Goal: Find specific page/section: Find specific page/section

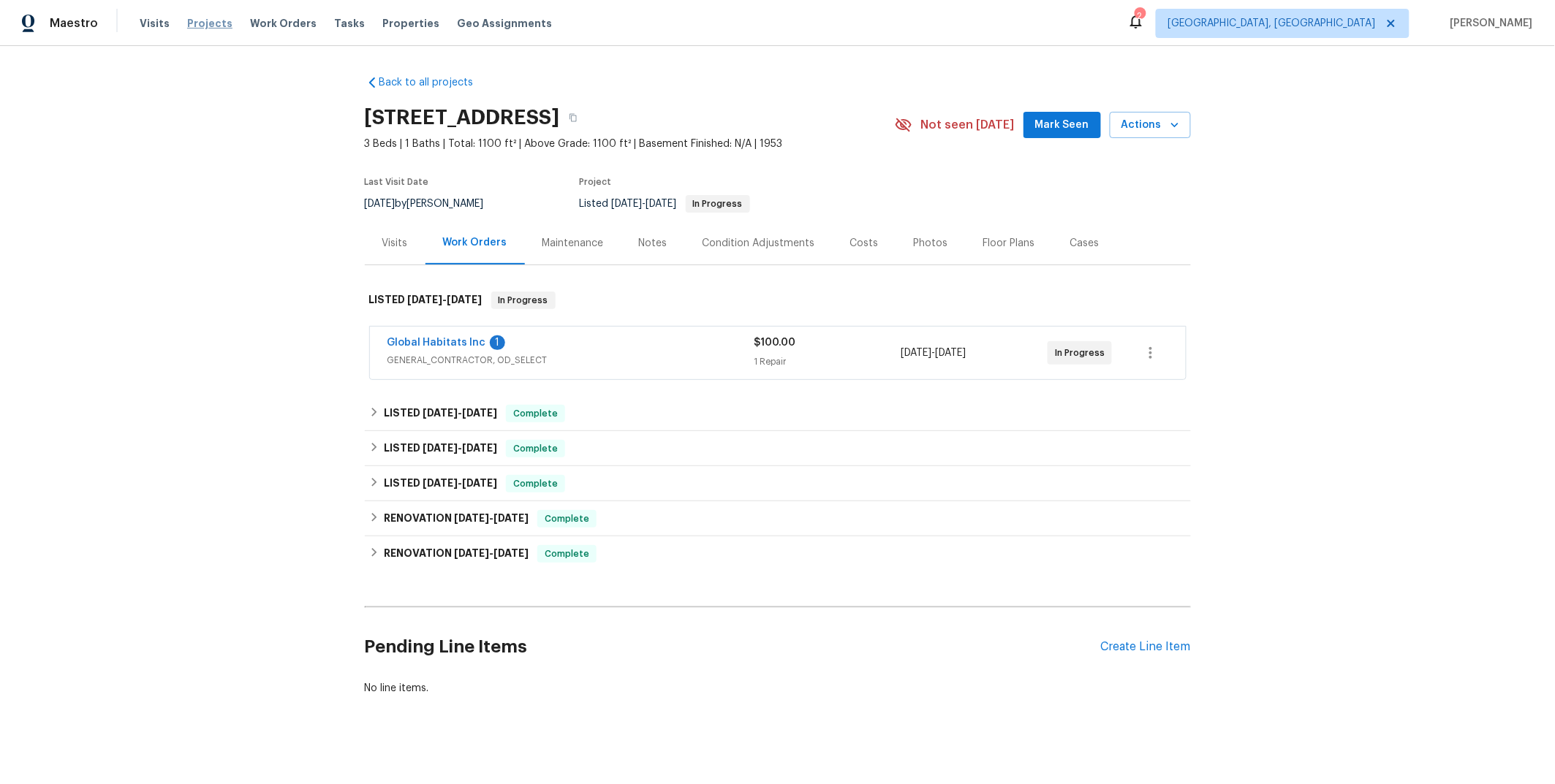
click at [206, 25] on span "Projects" at bounding box center [210, 24] width 45 height 15
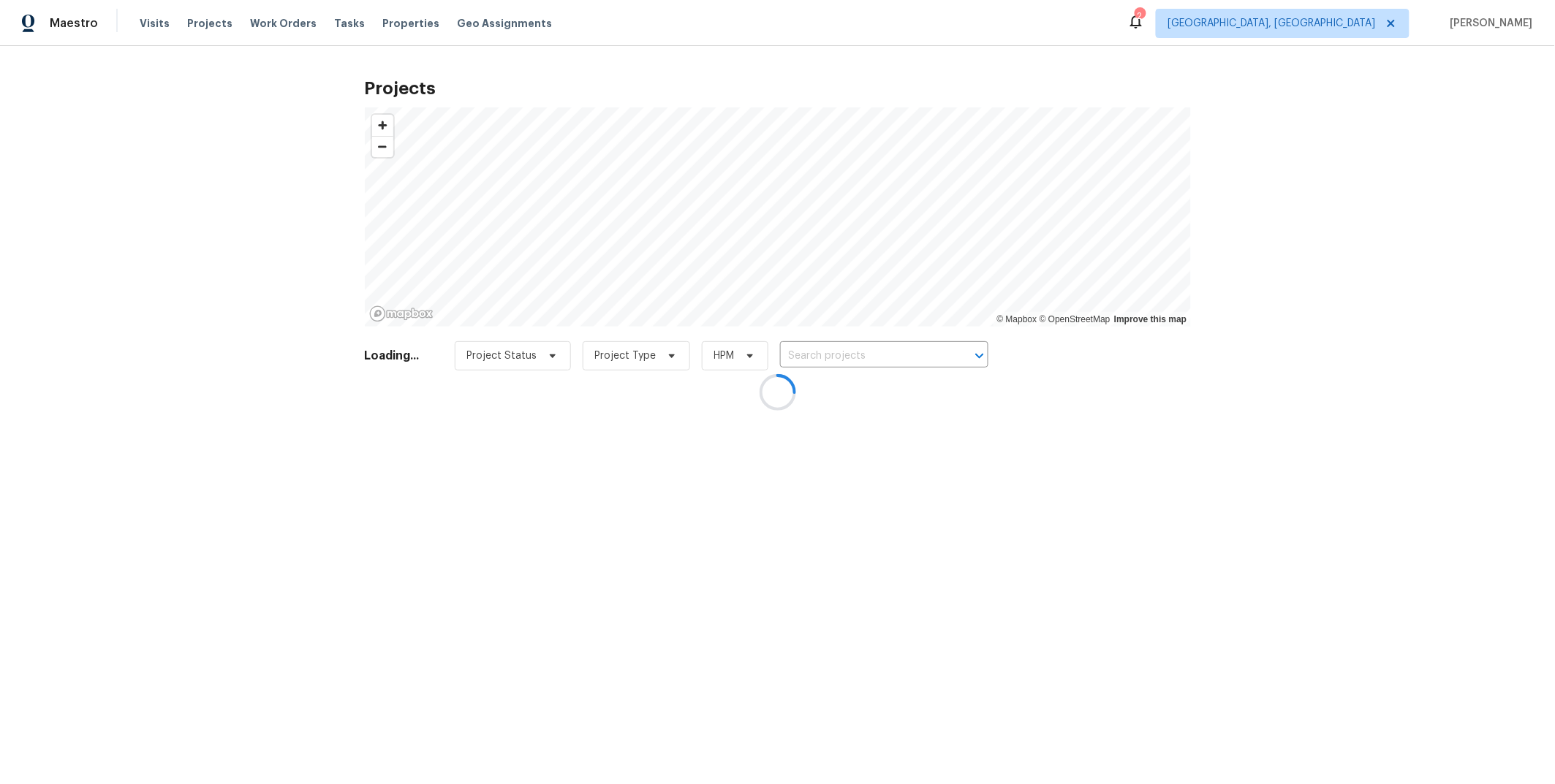
click at [839, 358] on div at bounding box center [777, 392] width 1555 height 784
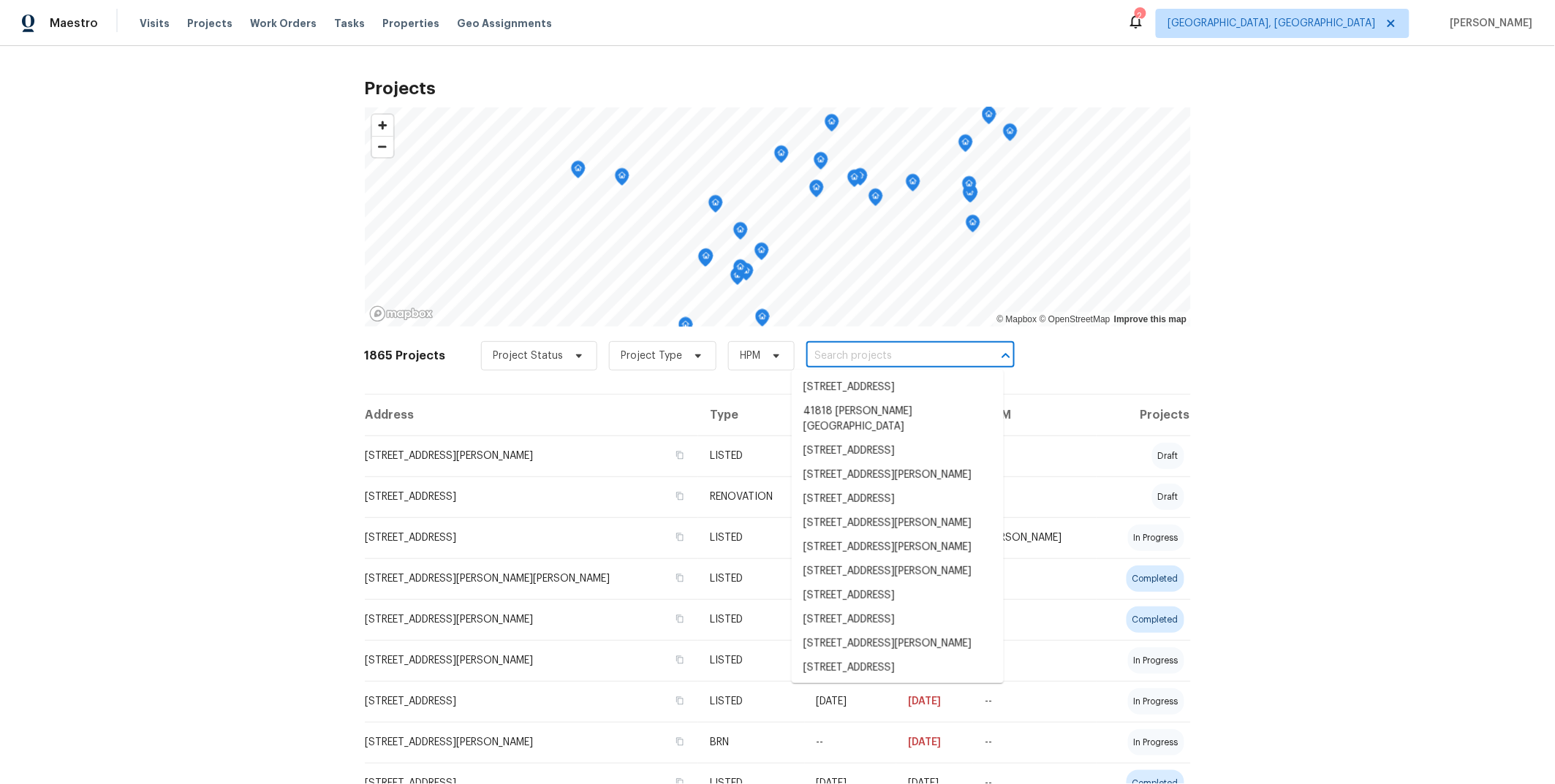
click at [836, 354] on input "text" at bounding box center [890, 356] width 167 height 23
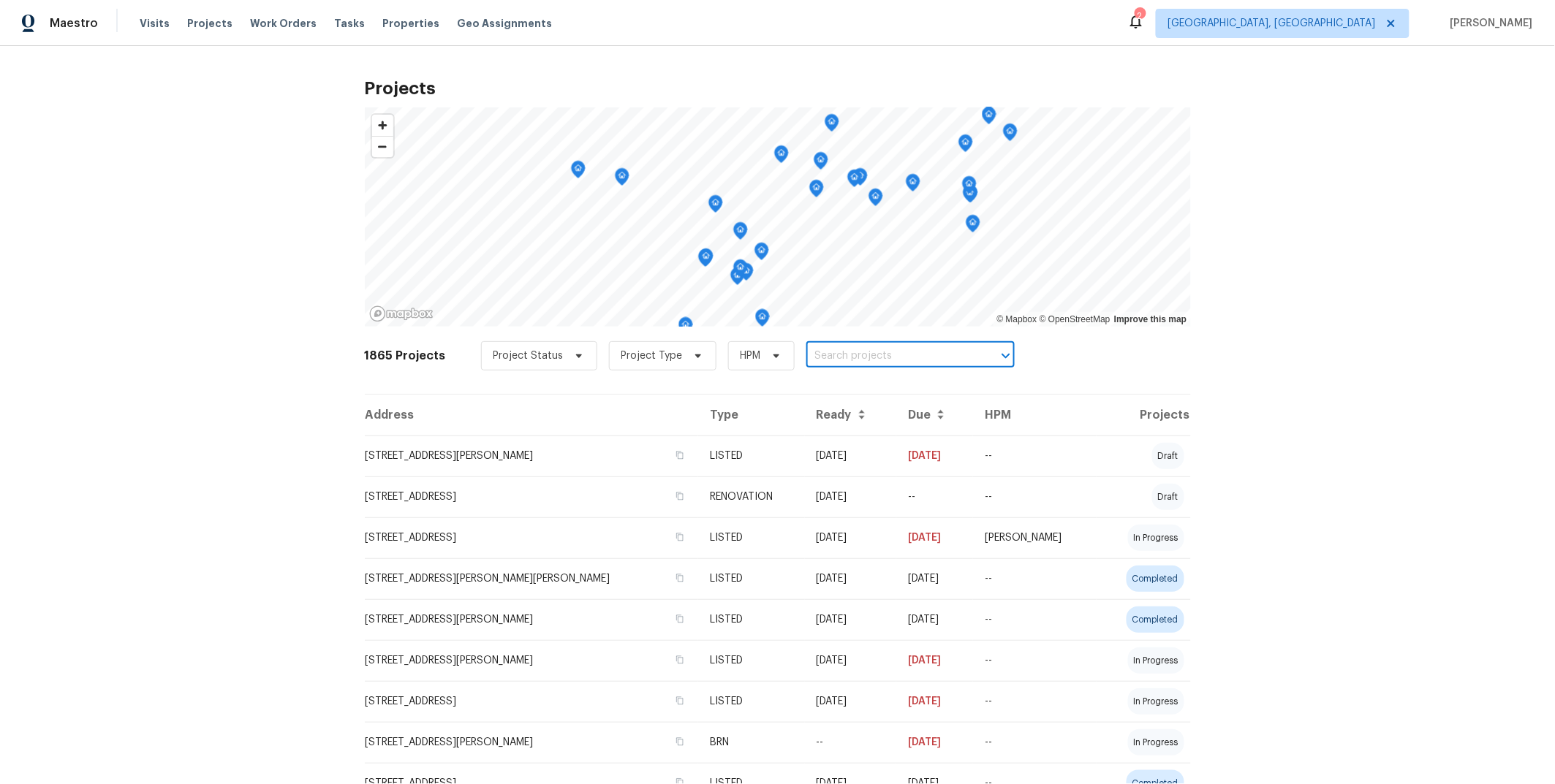
paste input "24043 Tango Dr Valencia, CA 91354"
type input "24043 Tango Dr"
drag, startPoint x: 877, startPoint y: 352, endPoint x: 803, endPoint y: 347, distance: 74.2
click at [807, 347] on input "24043 Tango Dr" at bounding box center [890, 356] width 167 height 23
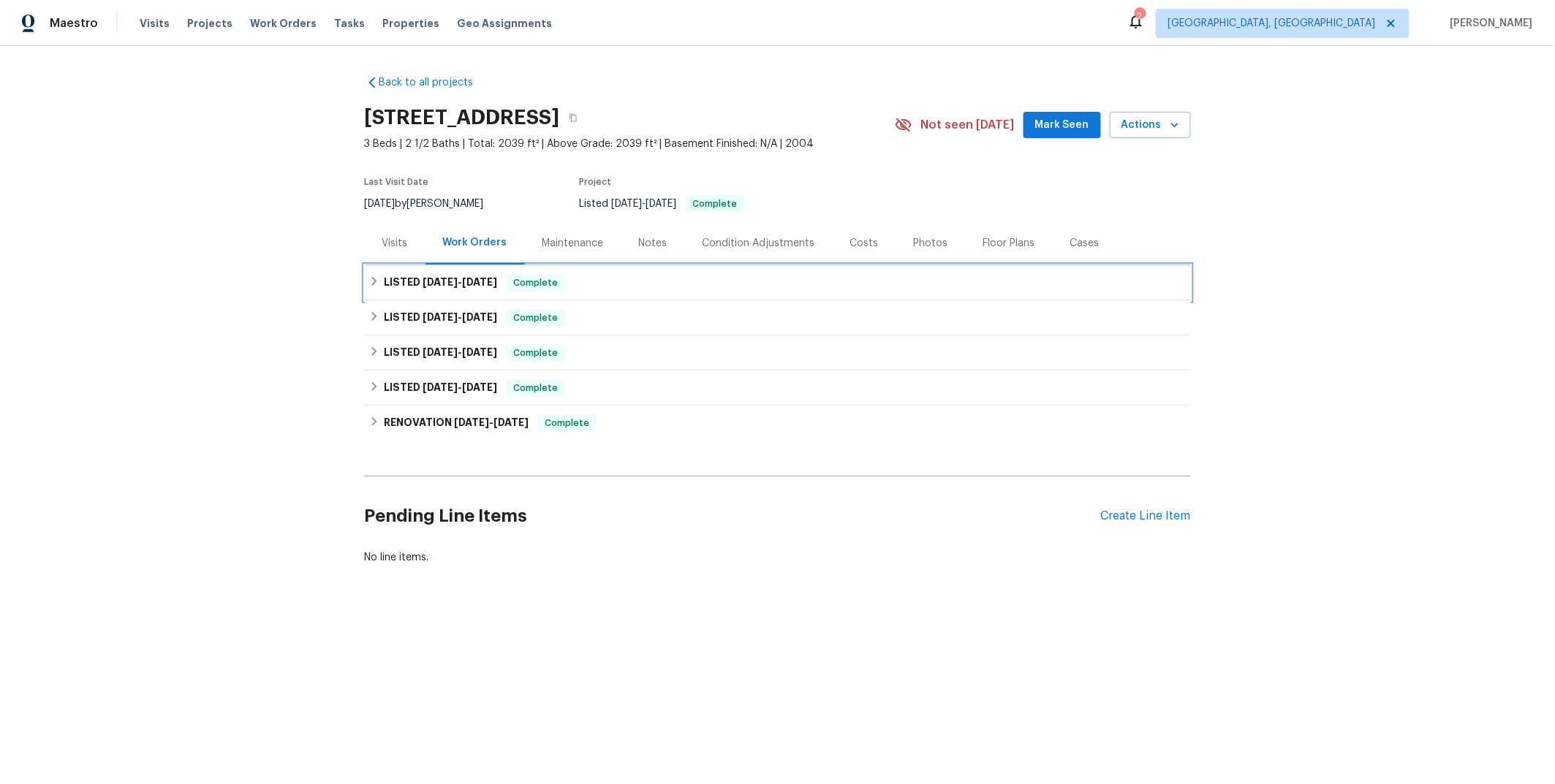
click at [761, 280] on div "LISTED 8/11/25 - 8/12/25 Complete" at bounding box center [778, 282] width 817 height 17
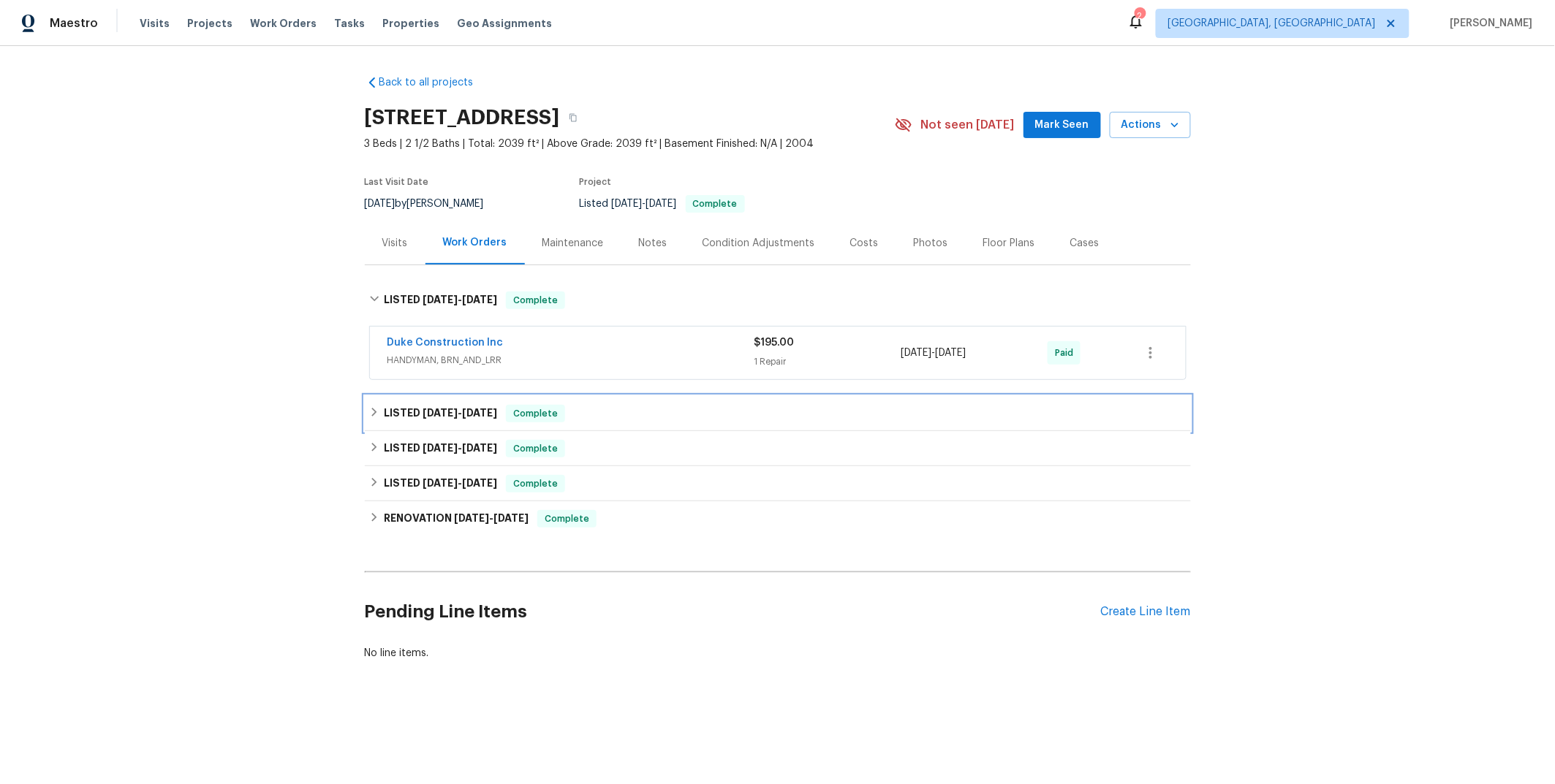
click at [643, 413] on div "LISTED 7/21/25 - 7/28/25 Complete" at bounding box center [778, 413] width 817 height 17
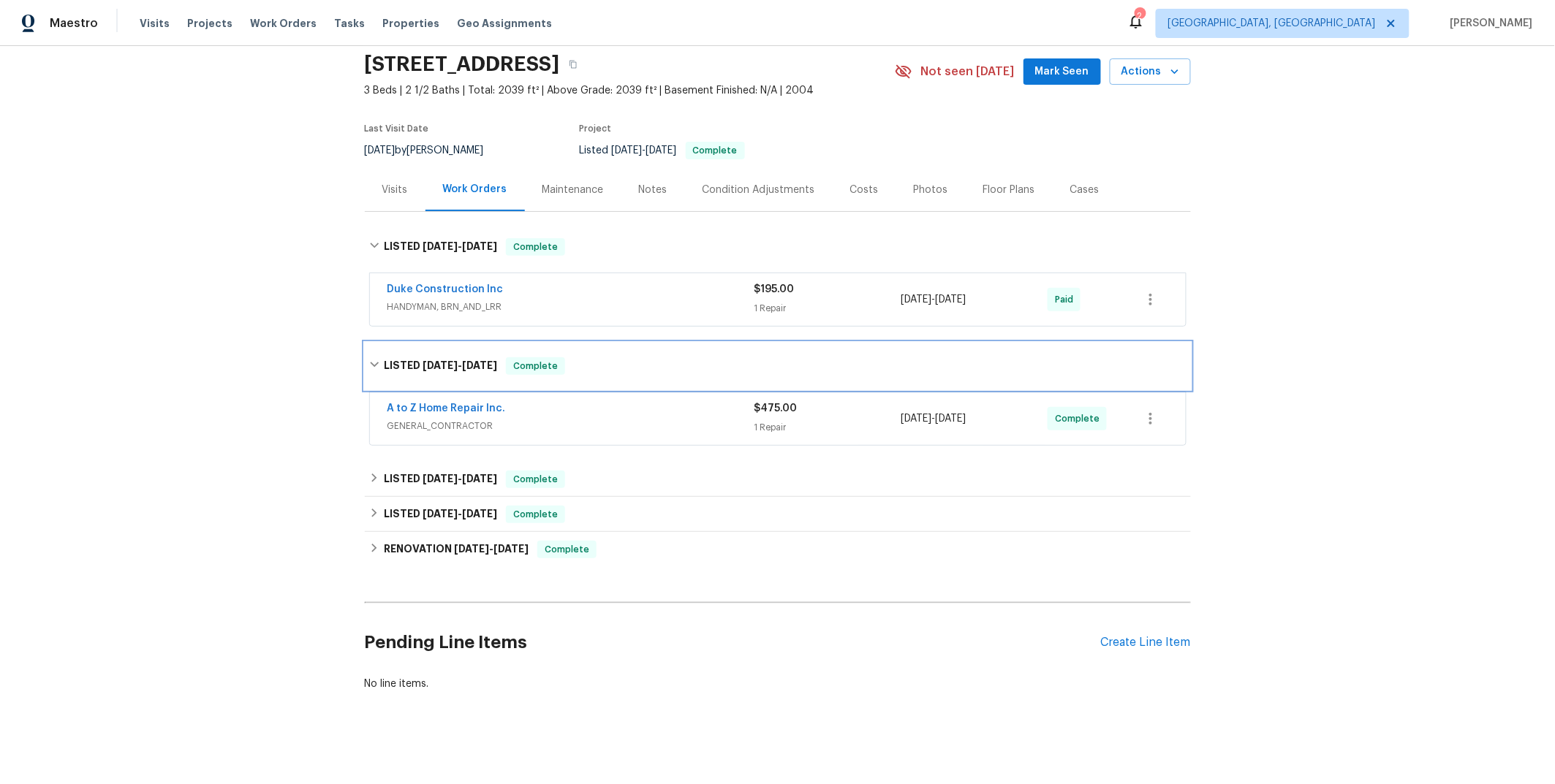
scroll to position [70, 0]
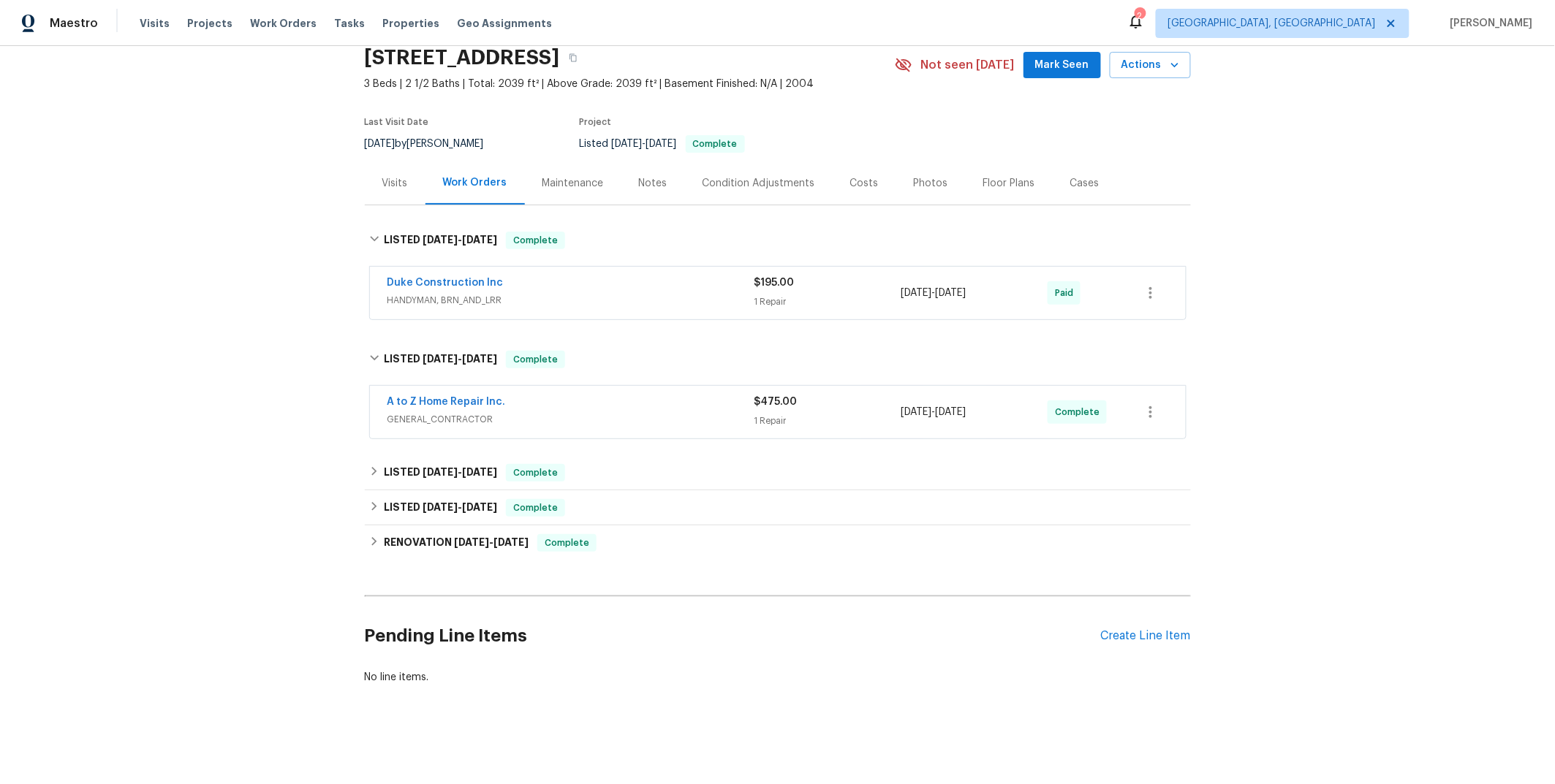
click at [644, 398] on div "A to Z Home Repair Inc." at bounding box center [571, 403] width 367 height 17
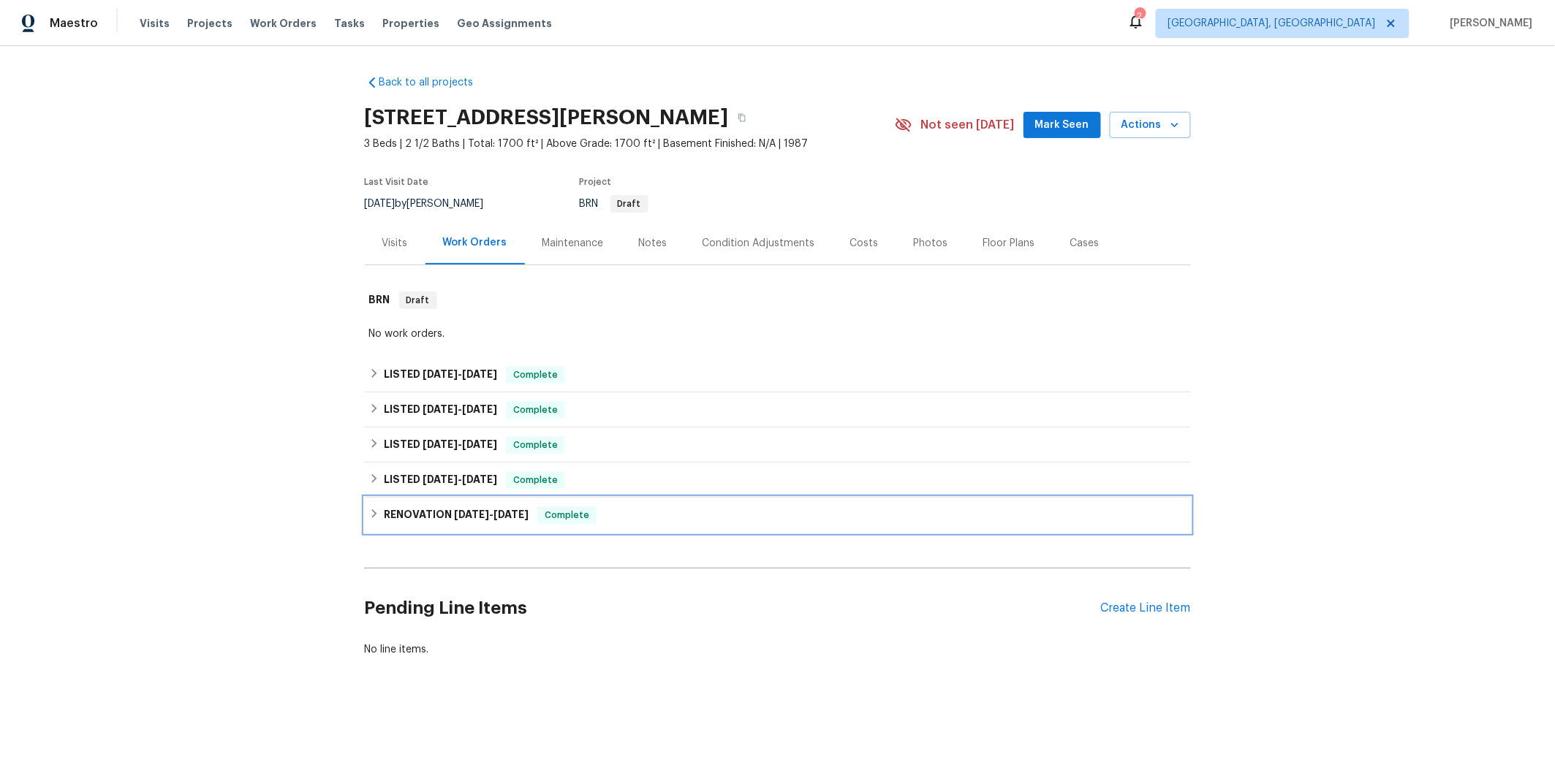
click at [642, 506] on div "RENOVATION 4/21/25 - 5/13/25 Complete" at bounding box center [778, 515] width 826 height 35
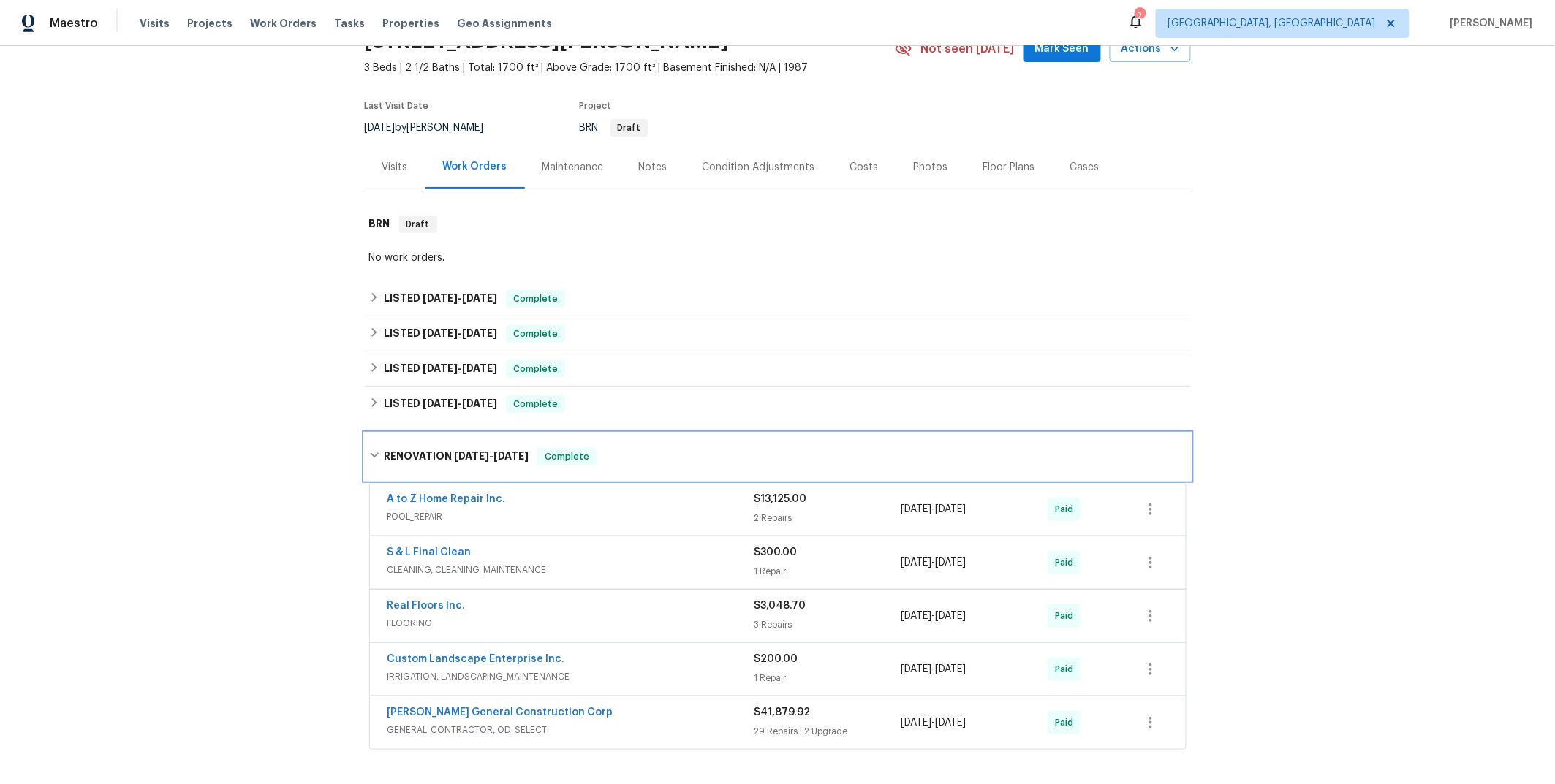
scroll to position [77, 0]
click at [623, 444] on div "RENOVATION 4/21/25 - 5/13/25 Complete" at bounding box center [778, 455] width 826 height 46
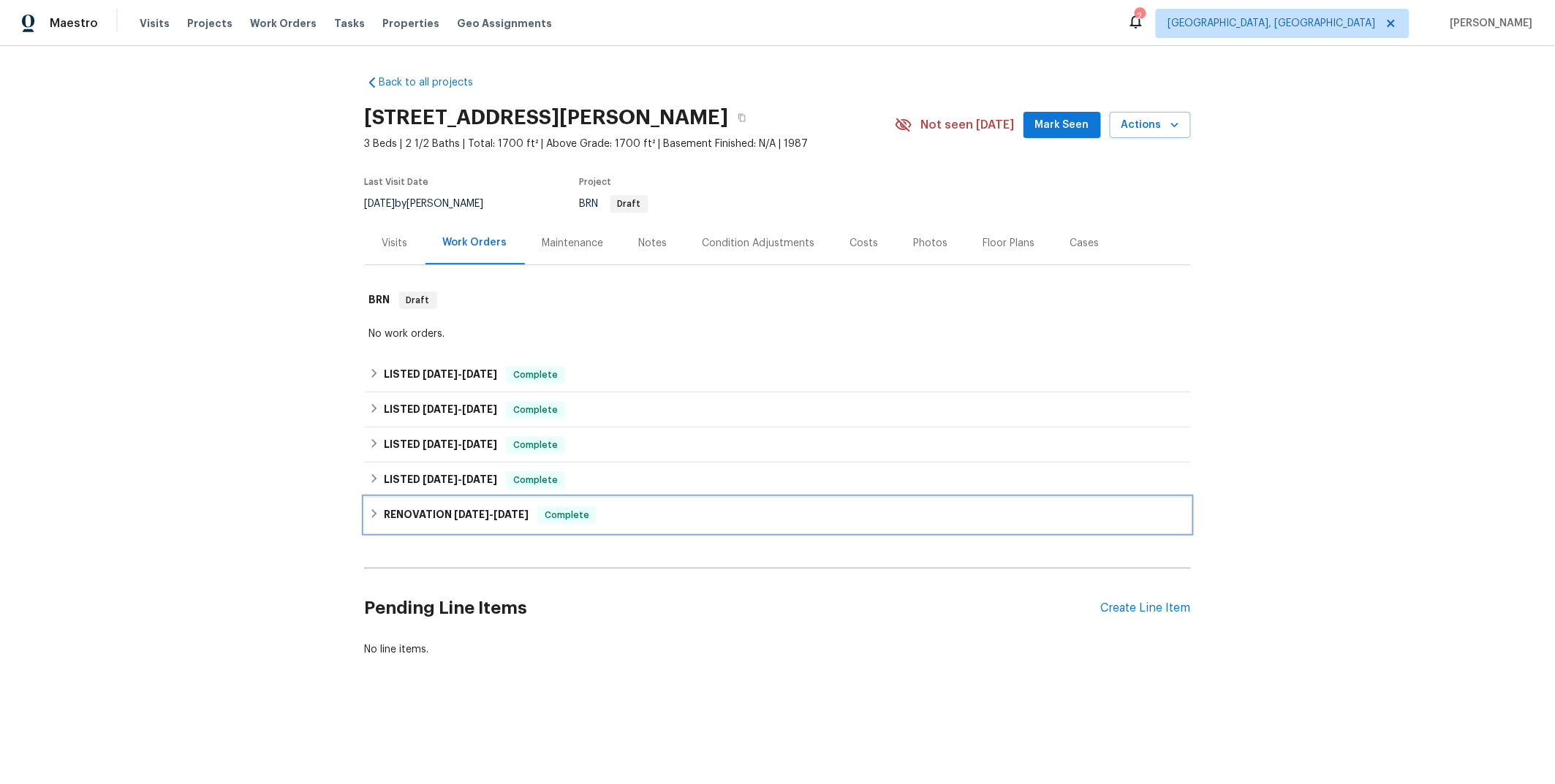
scroll to position [0, 0]
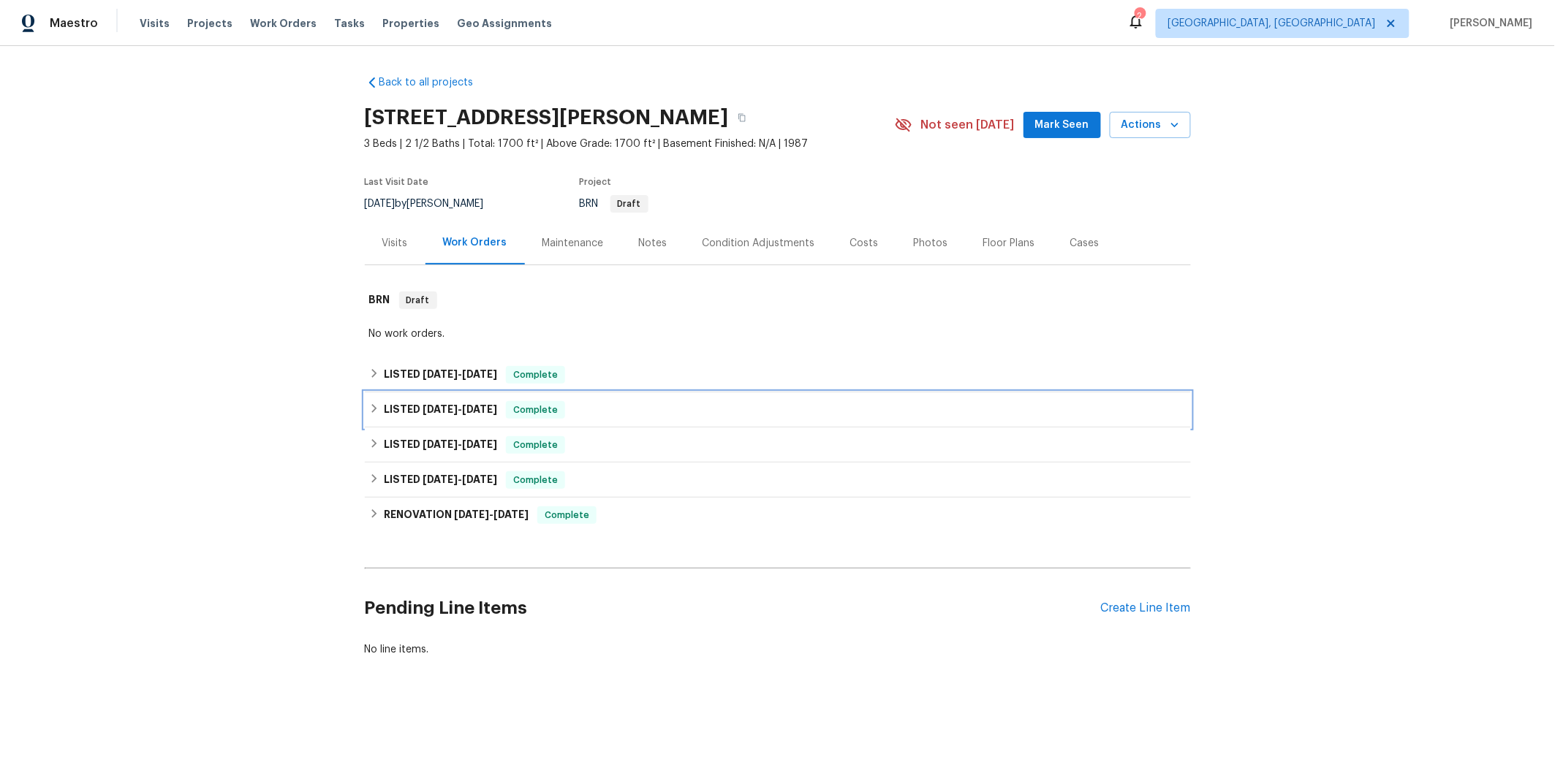
click at [624, 403] on div "LISTED 7/15/25 - 7/17/25 Complete" at bounding box center [778, 409] width 817 height 17
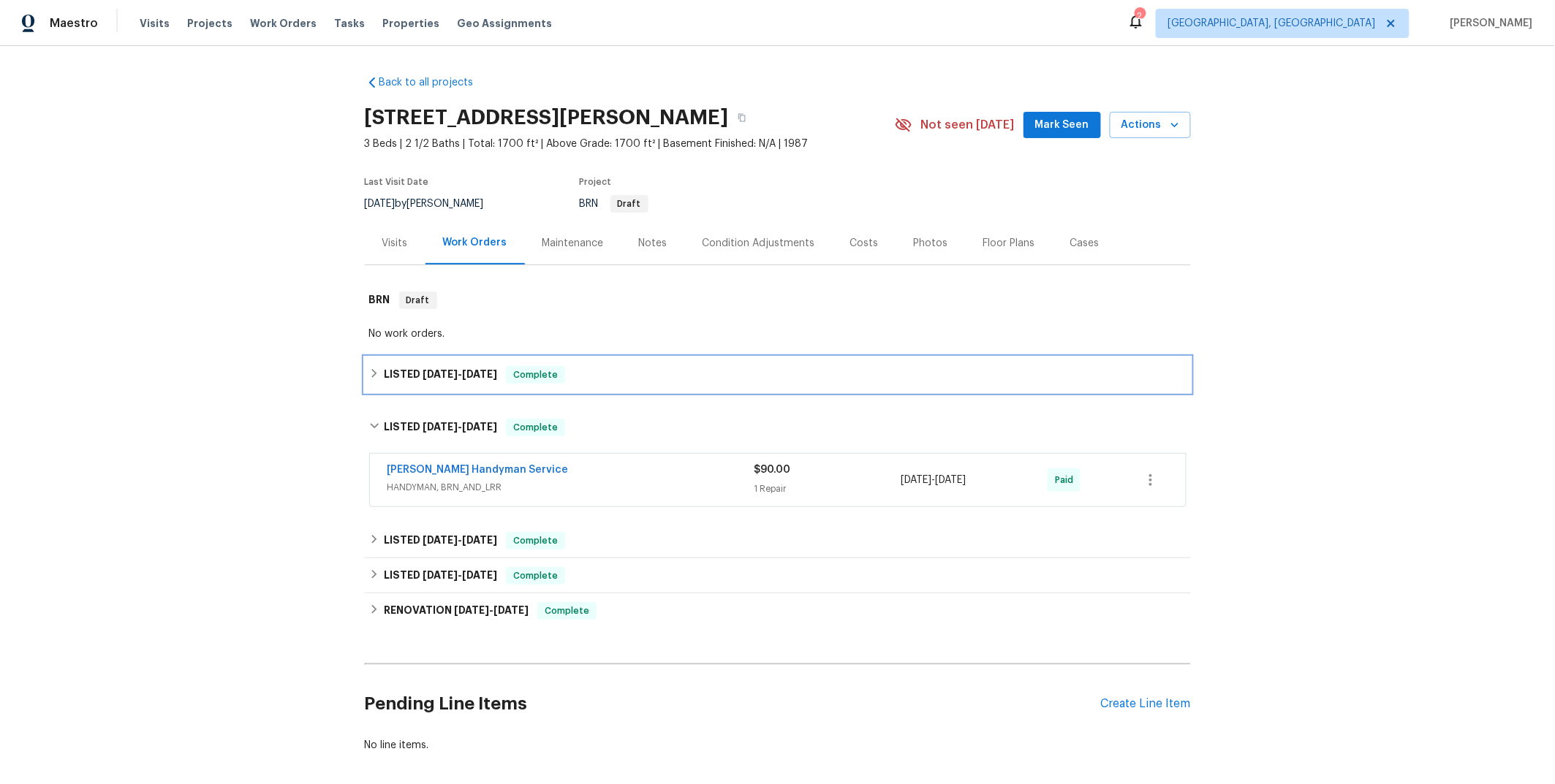
click at [630, 385] on div "LISTED 7/23/25 - 7/27/25 Complete" at bounding box center [778, 375] width 826 height 35
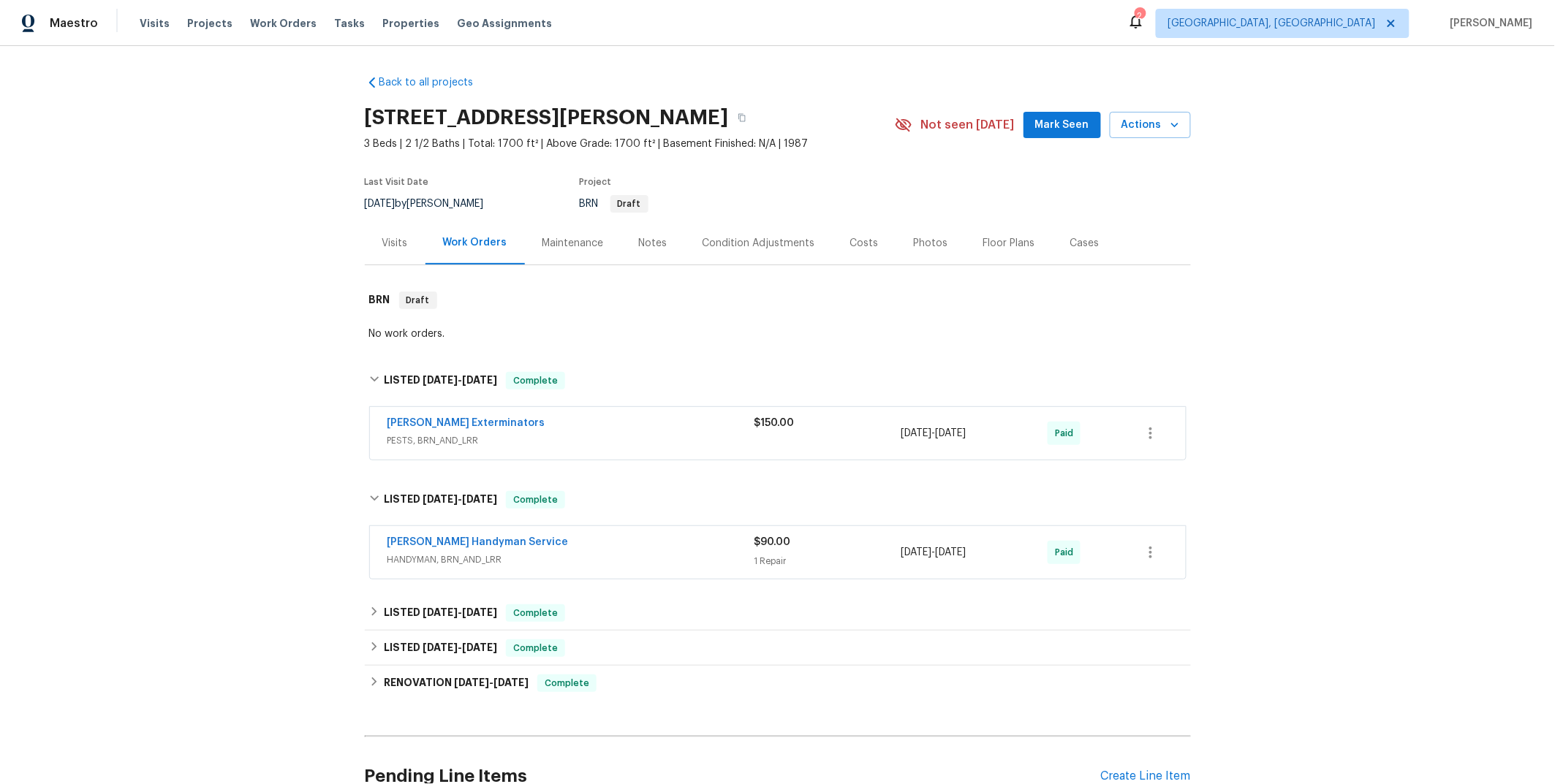
click at [631, 540] on div "Mehle's Handyman Service" at bounding box center [571, 543] width 367 height 17
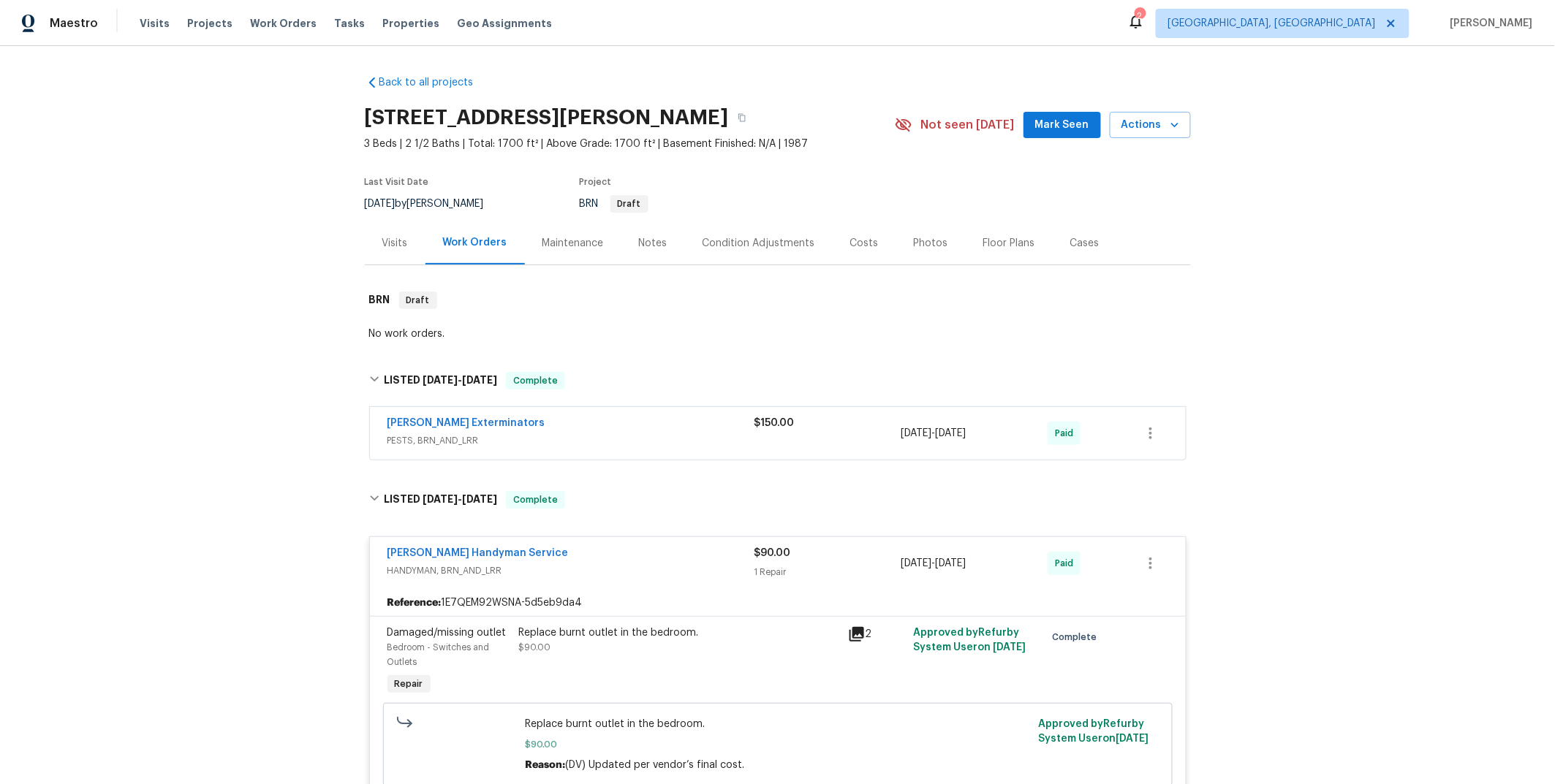
click at [631, 539] on div "Mehle's Handyman Service HANDYMAN, BRN_AND_LRR $90.00 1 Repair 7/16/2025 - 7/17…" at bounding box center [777, 563] width 815 height 53
click at [455, 421] on link "McIver's Exterminators" at bounding box center [467, 422] width 158 height 10
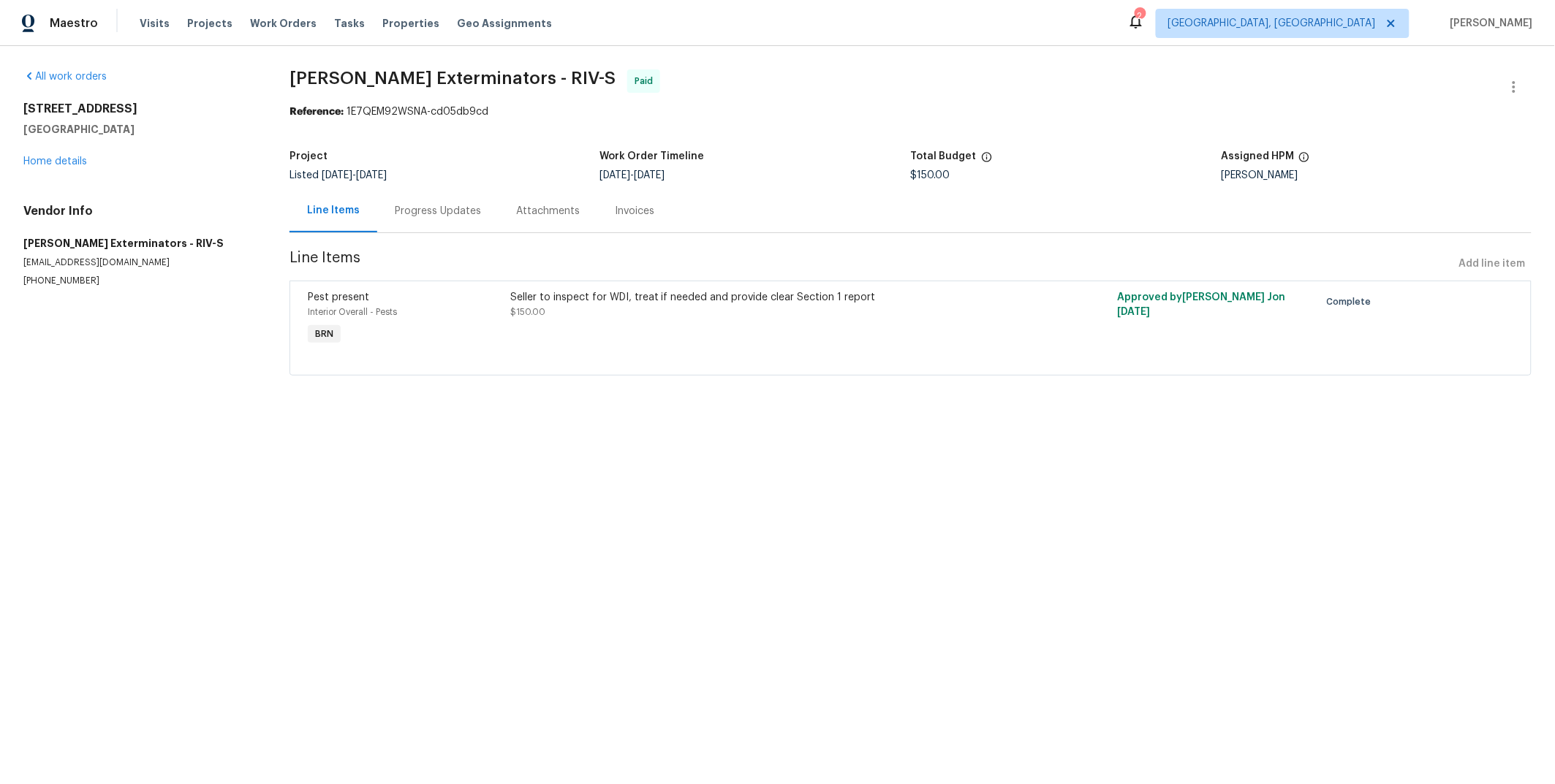
click at [418, 220] on div "Progress Updates" at bounding box center [437, 210] width 121 height 43
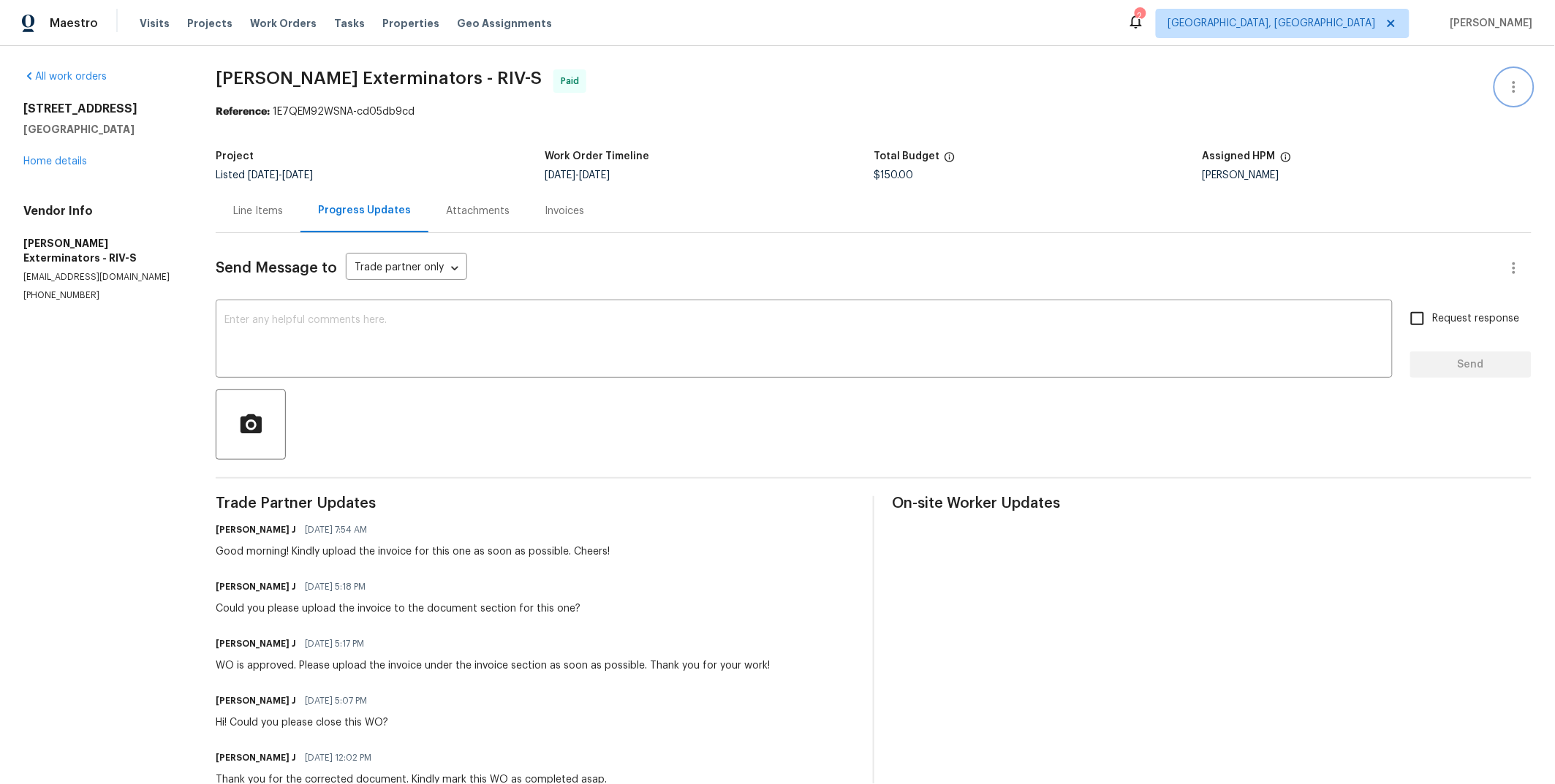
click at [1505, 90] on icon "button" at bounding box center [1513, 86] width 17 height 17
click at [1469, 94] on li "Edit" at bounding box center [1467, 87] width 158 height 25
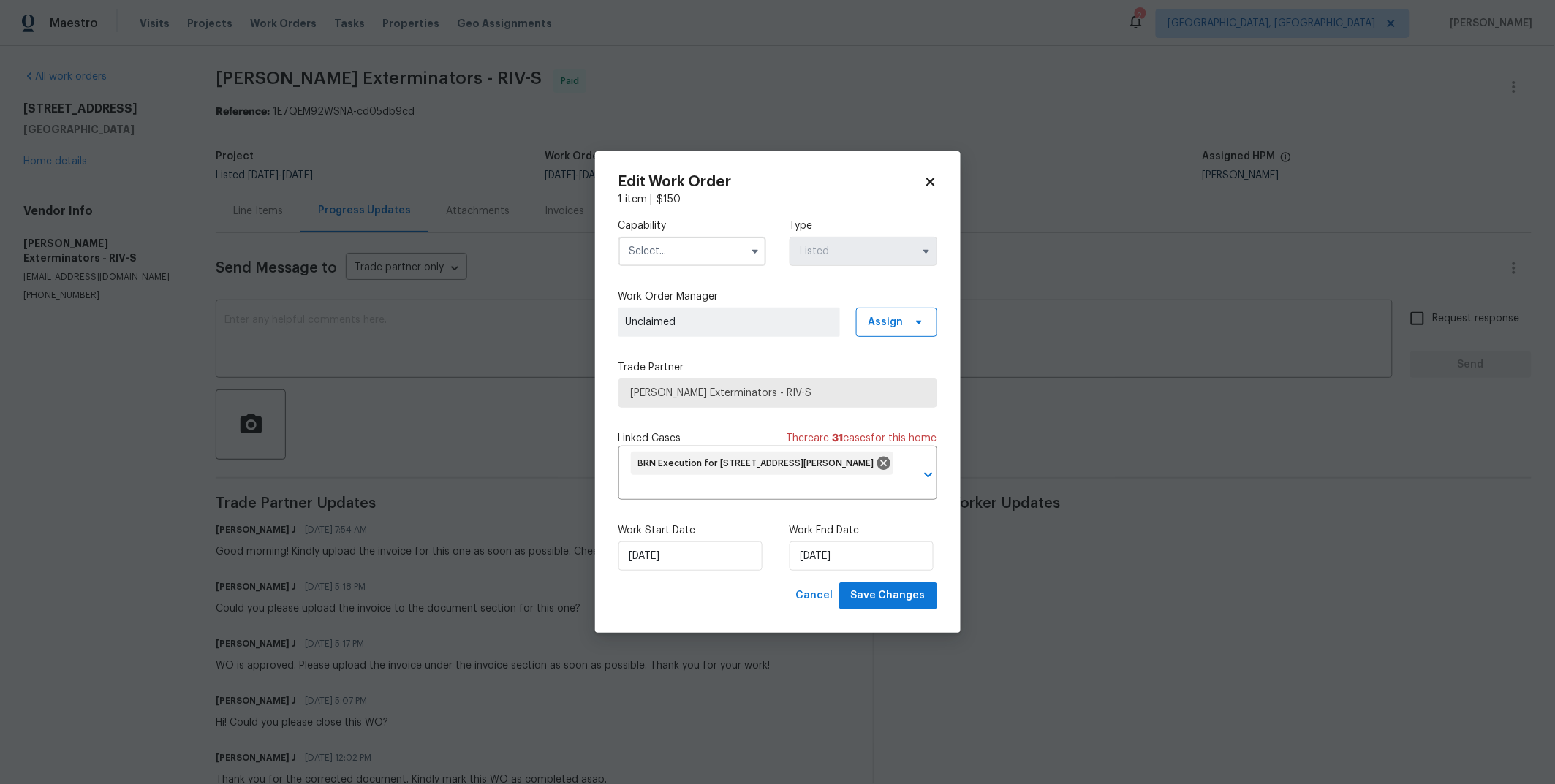
click at [932, 184] on icon at bounding box center [930, 182] width 8 height 8
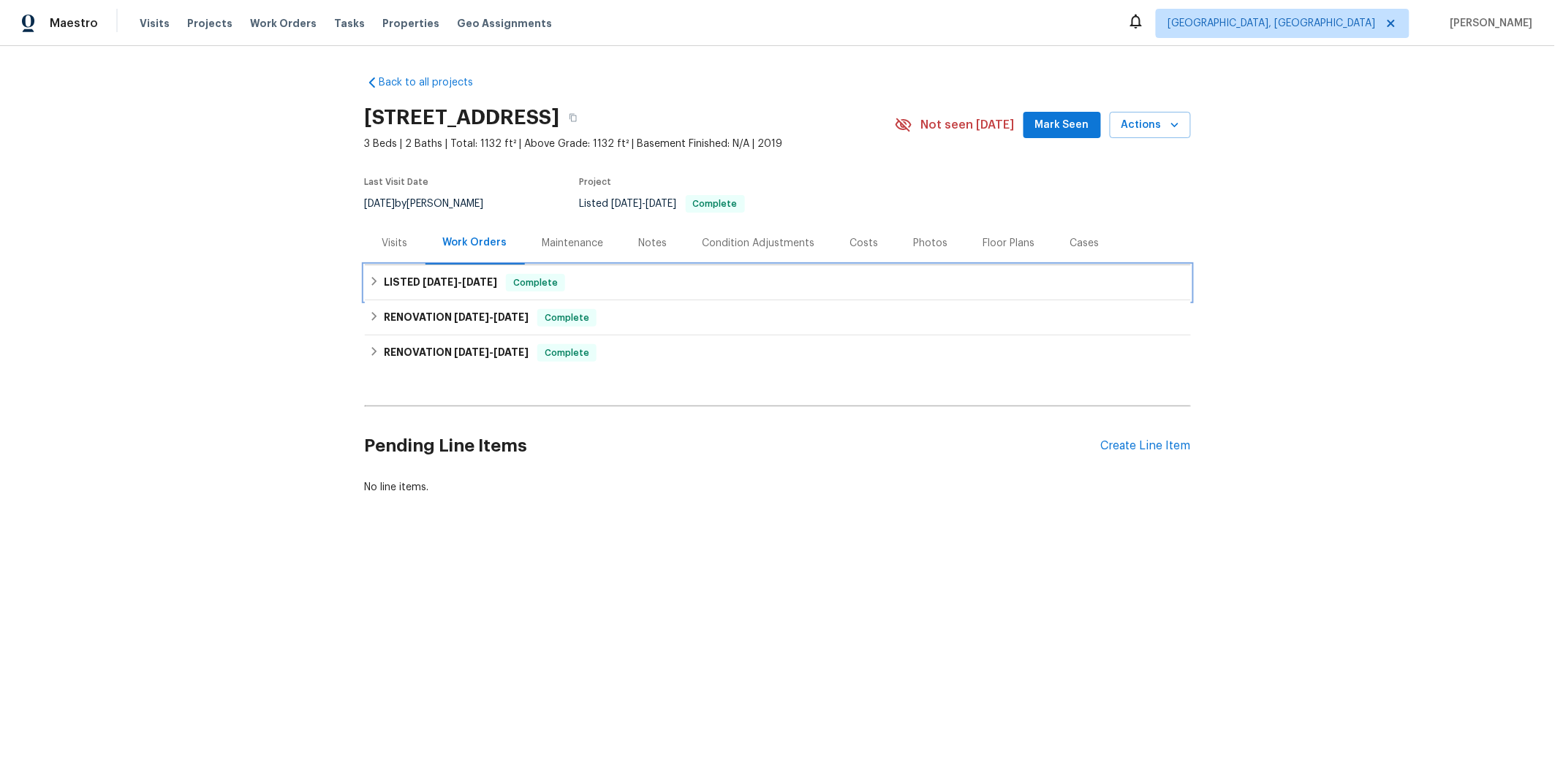
click at [581, 275] on div "LISTED [DATE] - [DATE] Complete" at bounding box center [778, 282] width 817 height 17
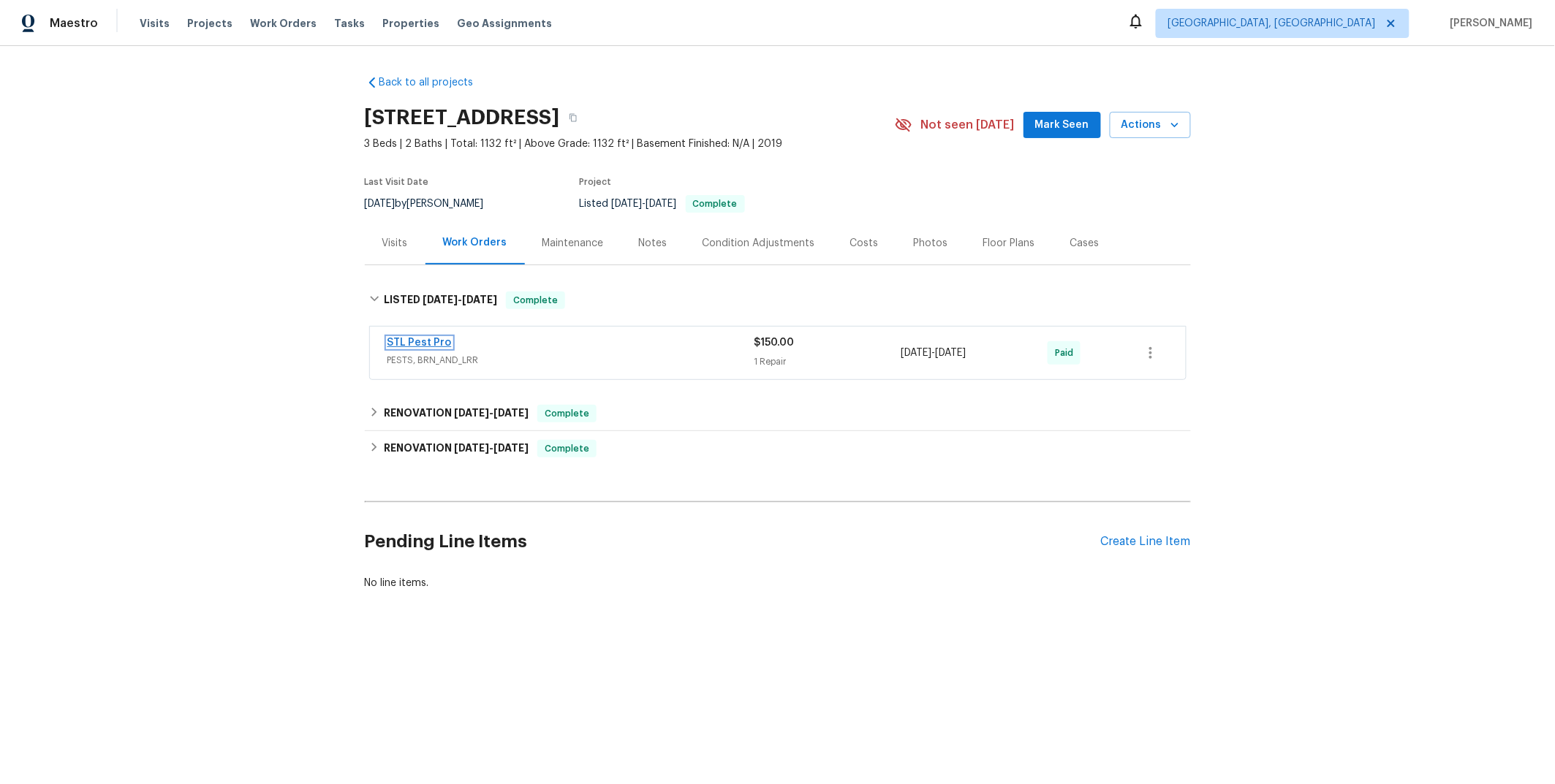
click at [430, 341] on link "STL Pest Pro" at bounding box center [419, 342] width 65 height 10
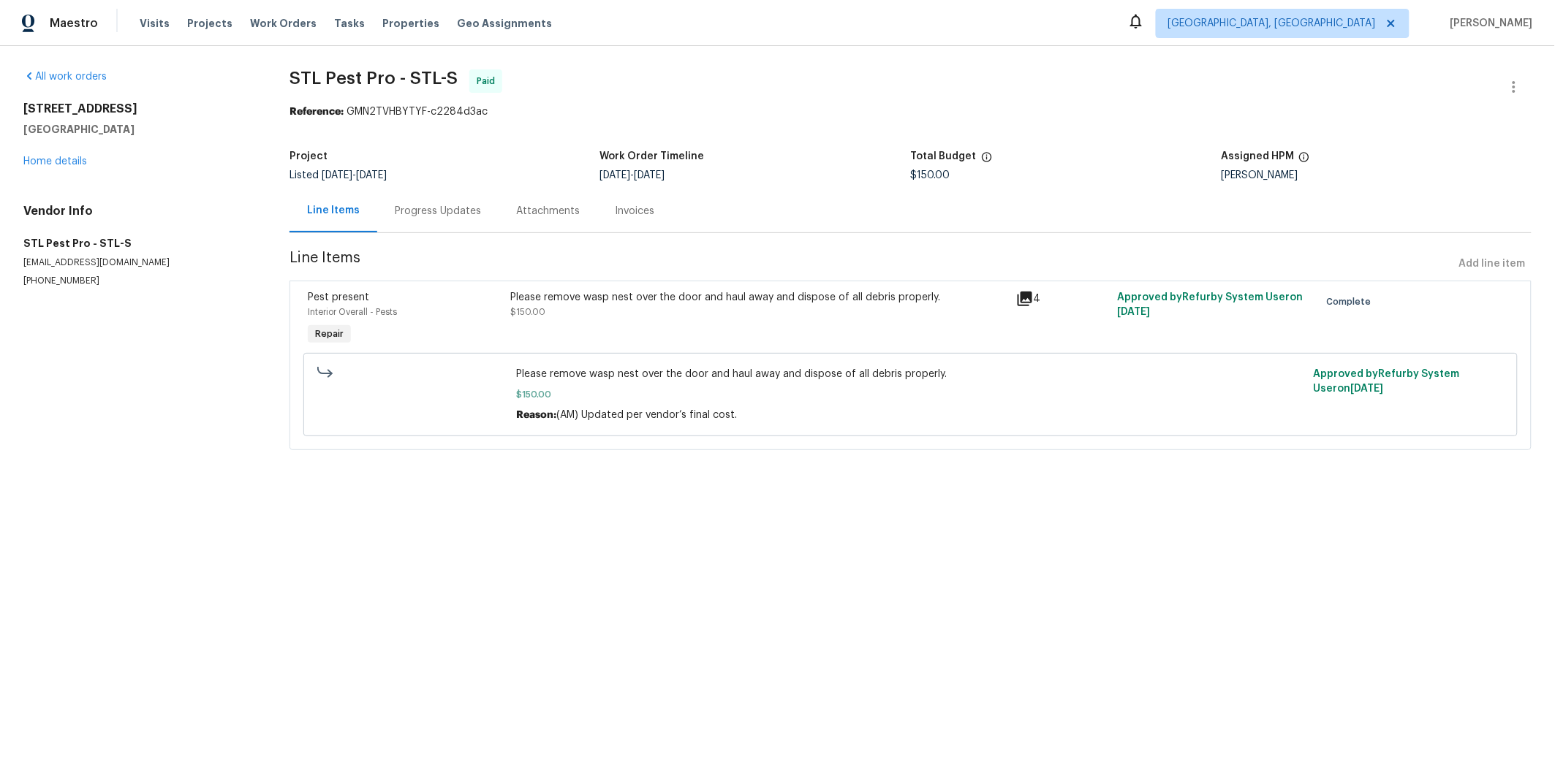
click at [419, 206] on div "Progress Updates" at bounding box center [438, 211] width 86 height 15
